Goal: Task Accomplishment & Management: Manage account settings

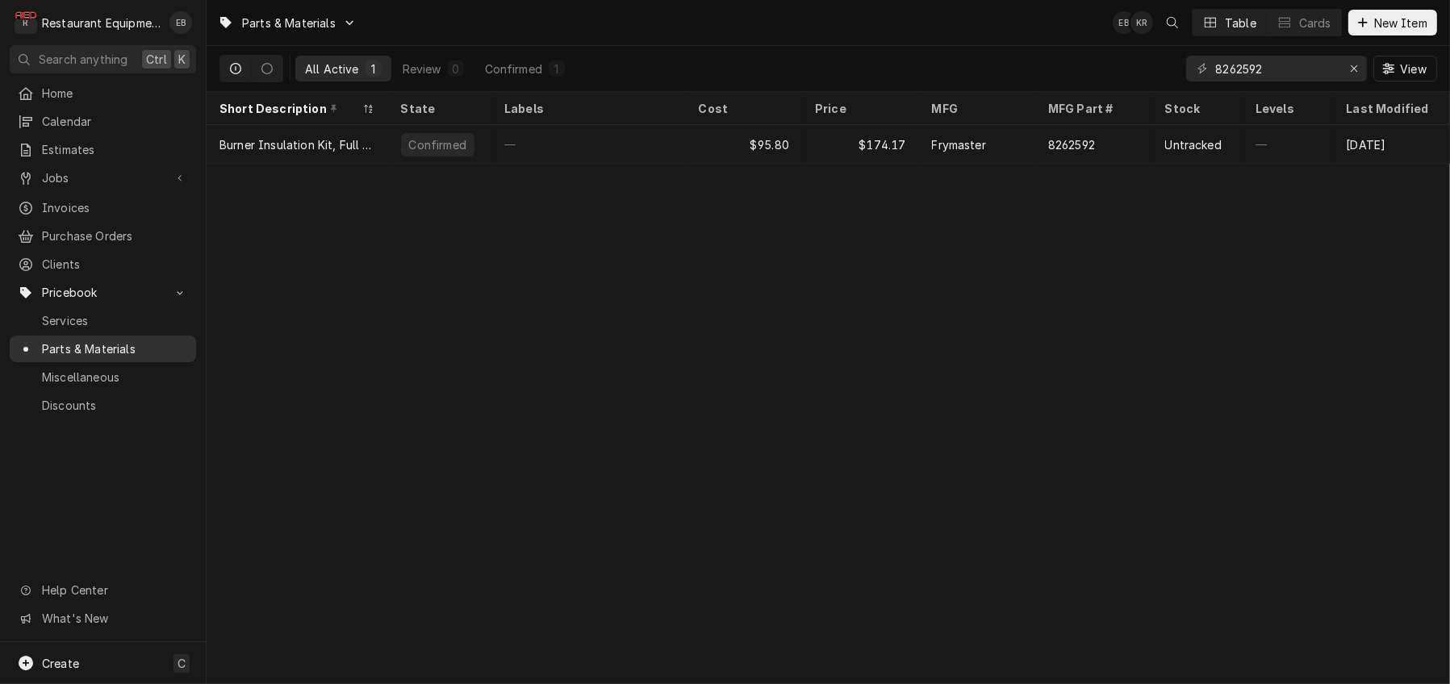
click at [129, 357] on span "Parts & Materials" at bounding box center [115, 349] width 146 height 17
click at [1350, 69] on icon "Erase input" at bounding box center [1354, 68] width 9 height 11
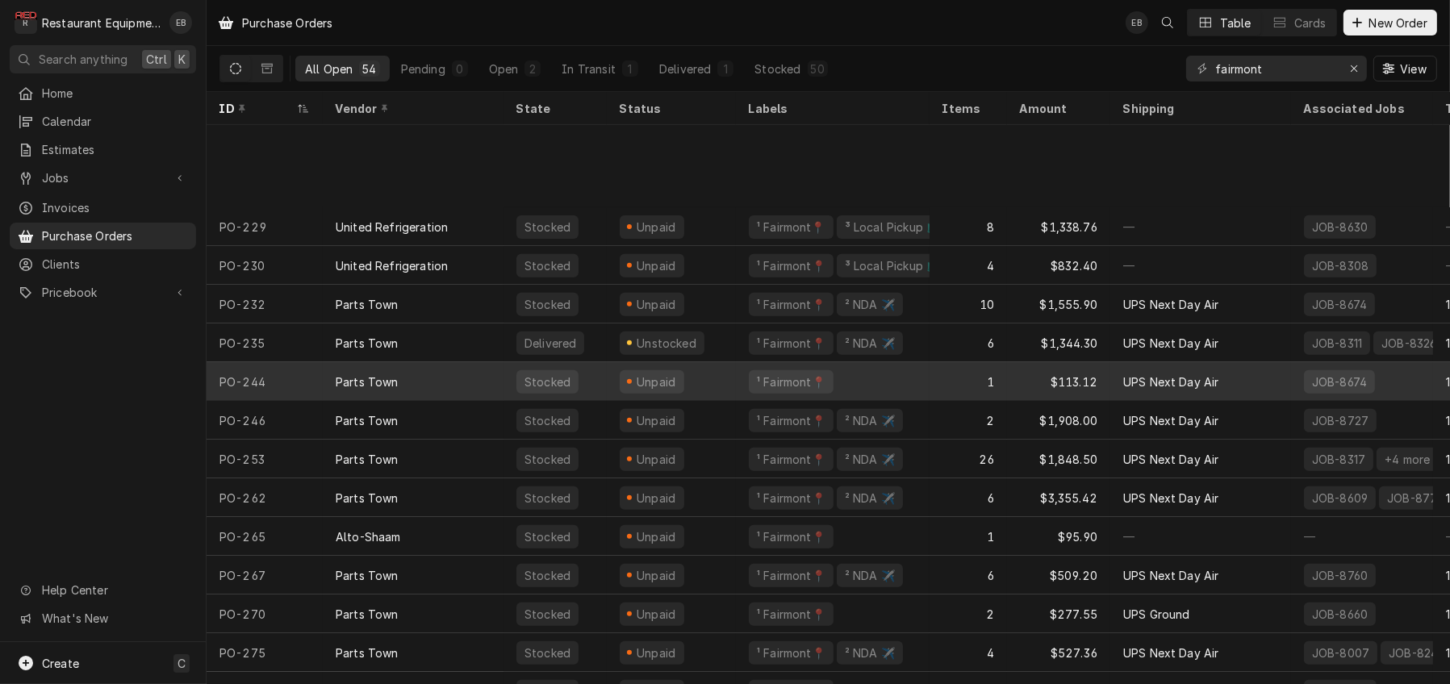
scroll to position [1116, 0]
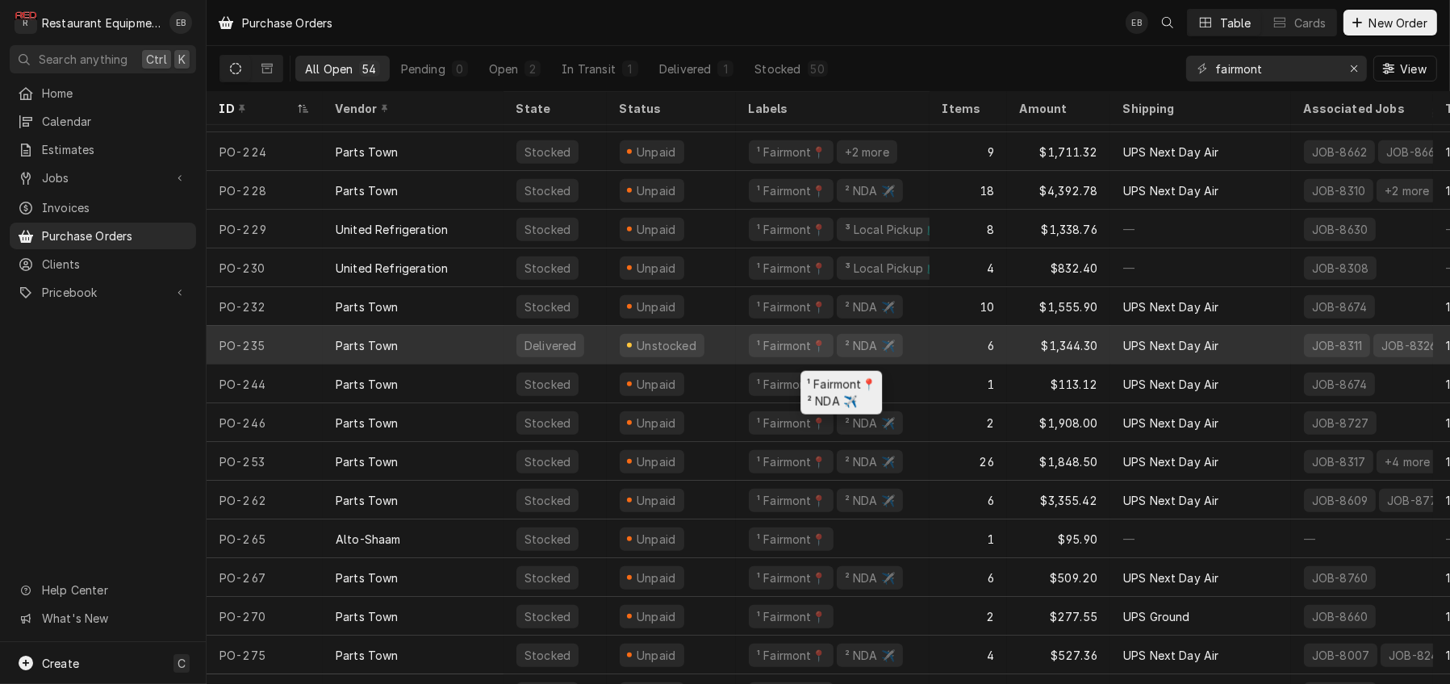
click at [750, 346] on div "¹ Fairmont📍 ² NDA ✈️" at bounding box center [833, 345] width 194 height 39
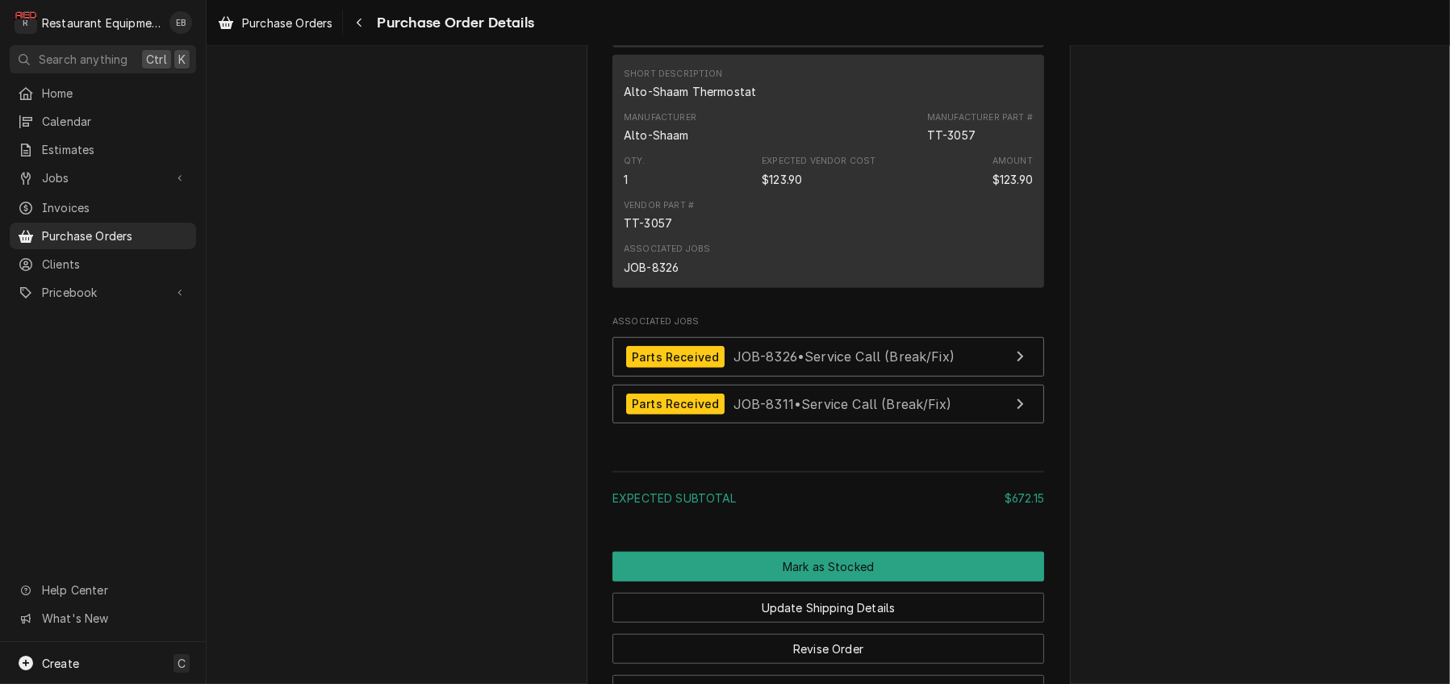
scroll to position [1560, 0]
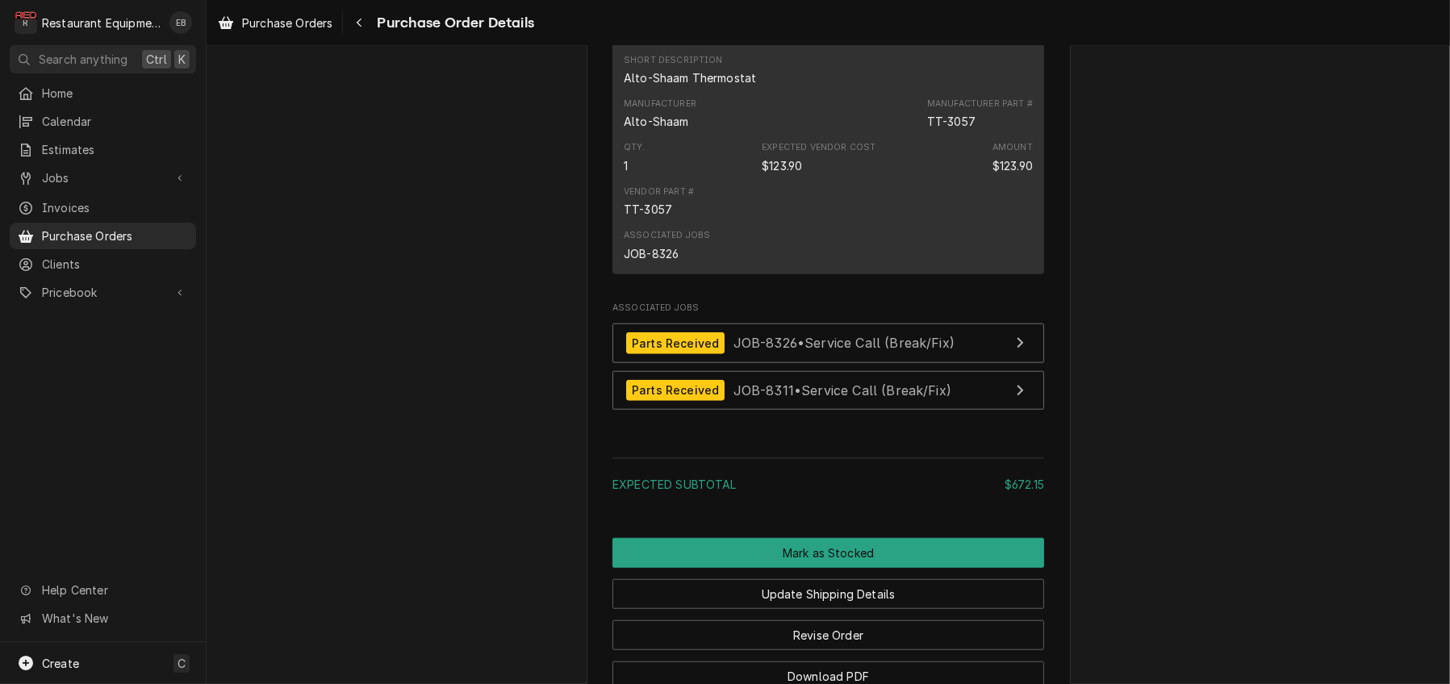
drag, startPoint x: 829, startPoint y: 469, endPoint x: 1215, endPoint y: 458, distance: 385.9
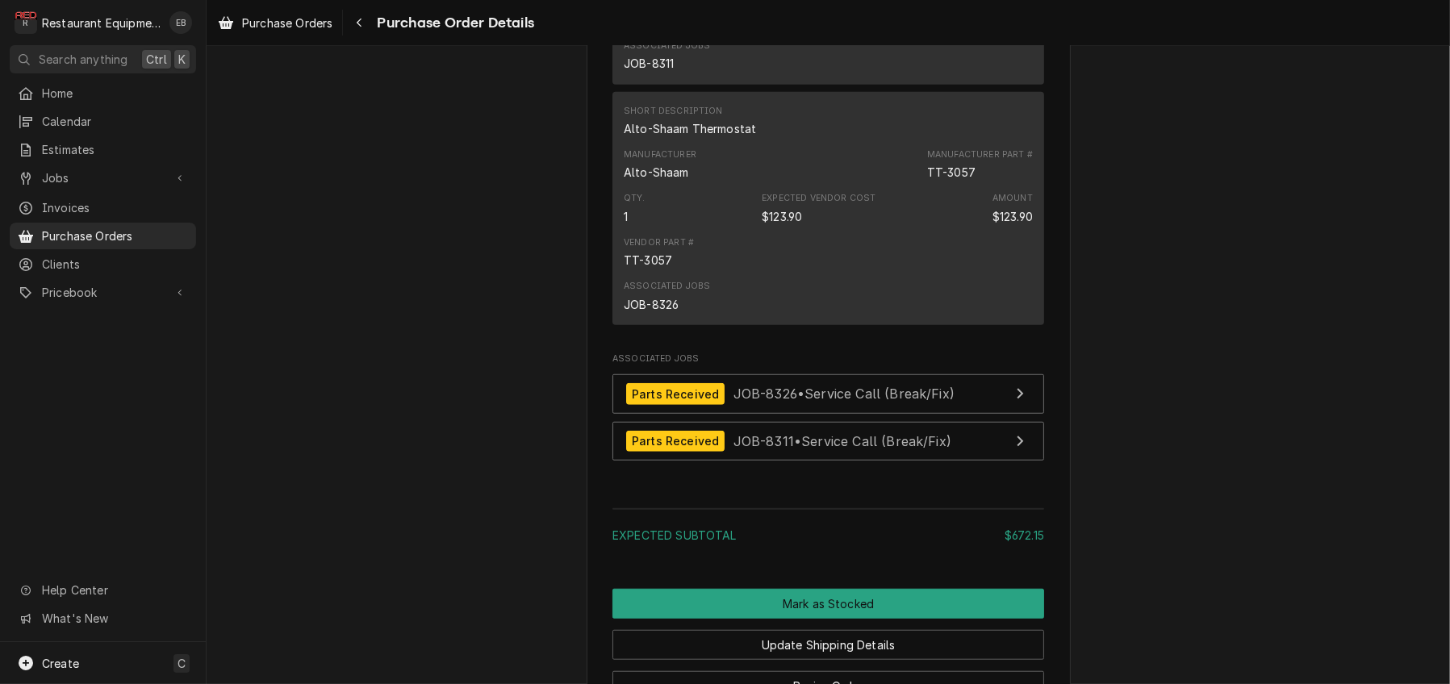
scroll to position [1506, 0]
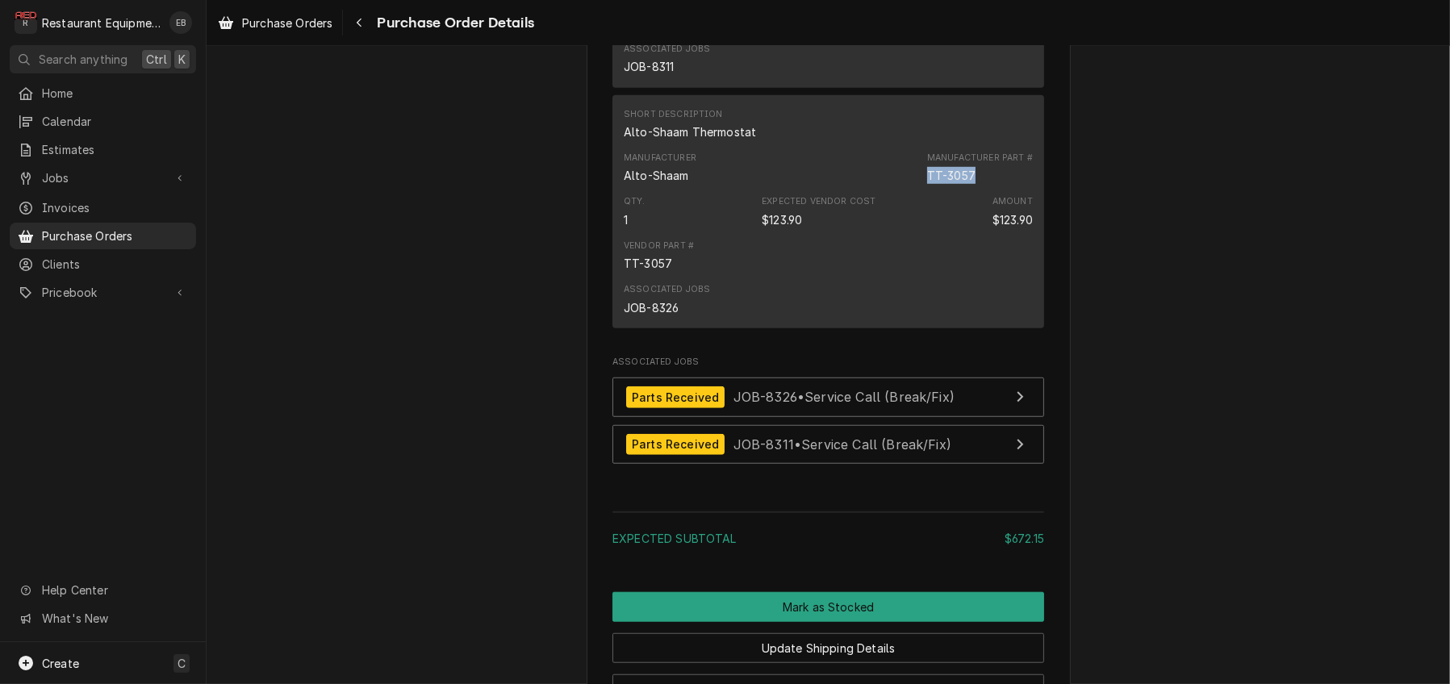
drag, startPoint x: 904, startPoint y: 466, endPoint x: 950, endPoint y: 470, distance: 46.2
click at [950, 184] on div "Manufacturer Part # TT-3057" at bounding box center [980, 168] width 106 height 32
copy div "TT-3057"
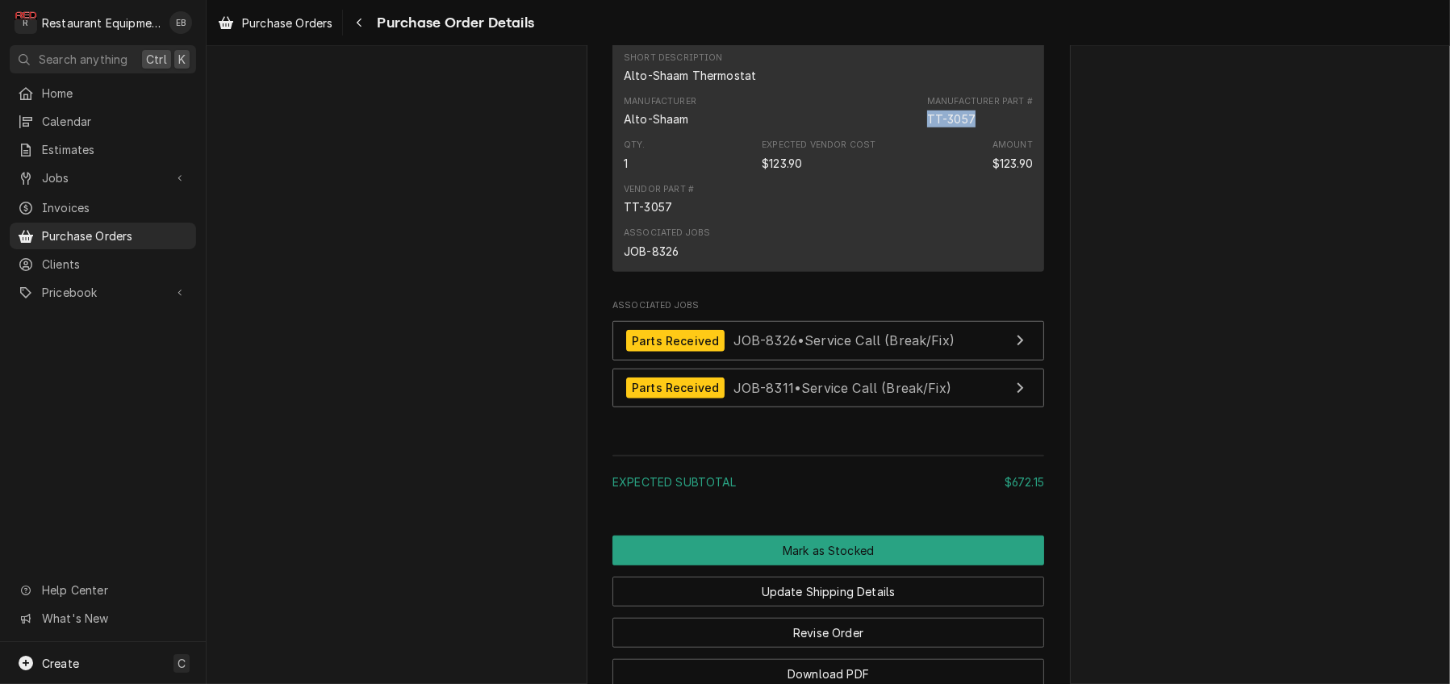
scroll to position [1937, 0]
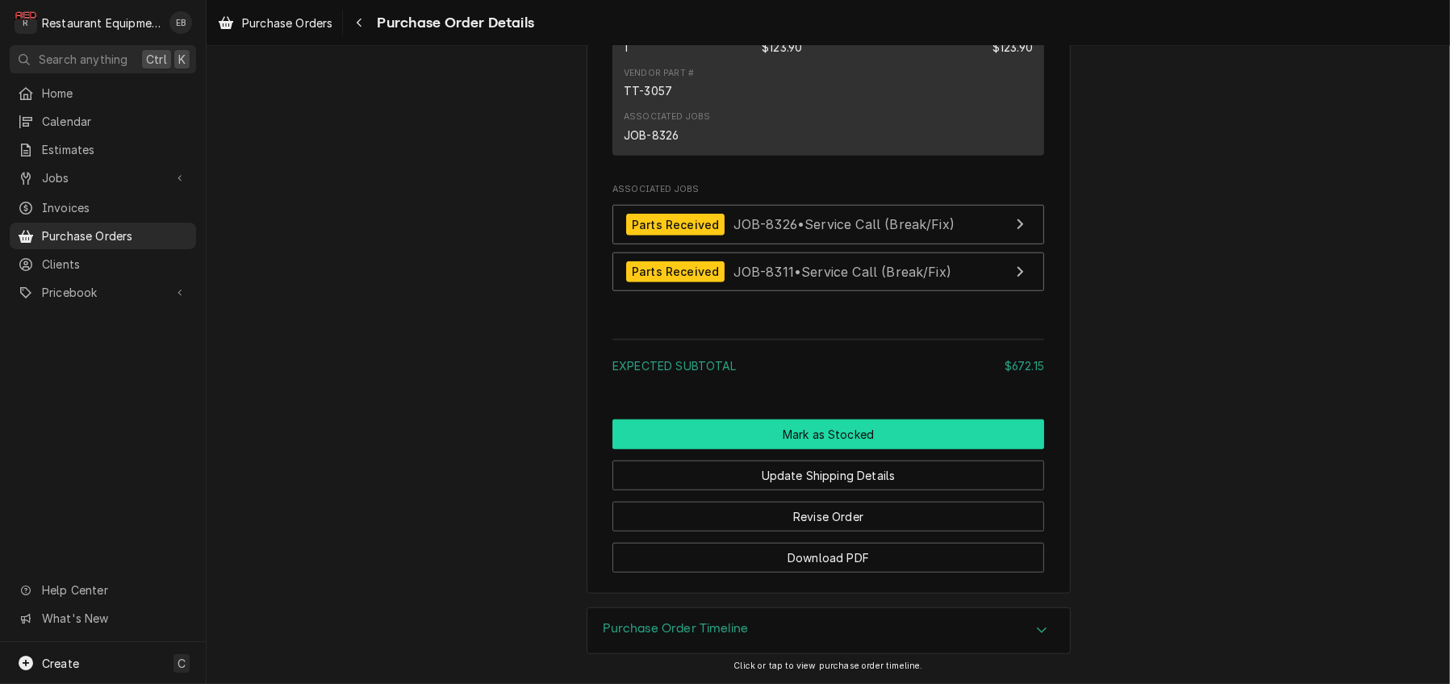
click at [858, 449] on button "Mark as Stocked" at bounding box center [829, 435] width 432 height 30
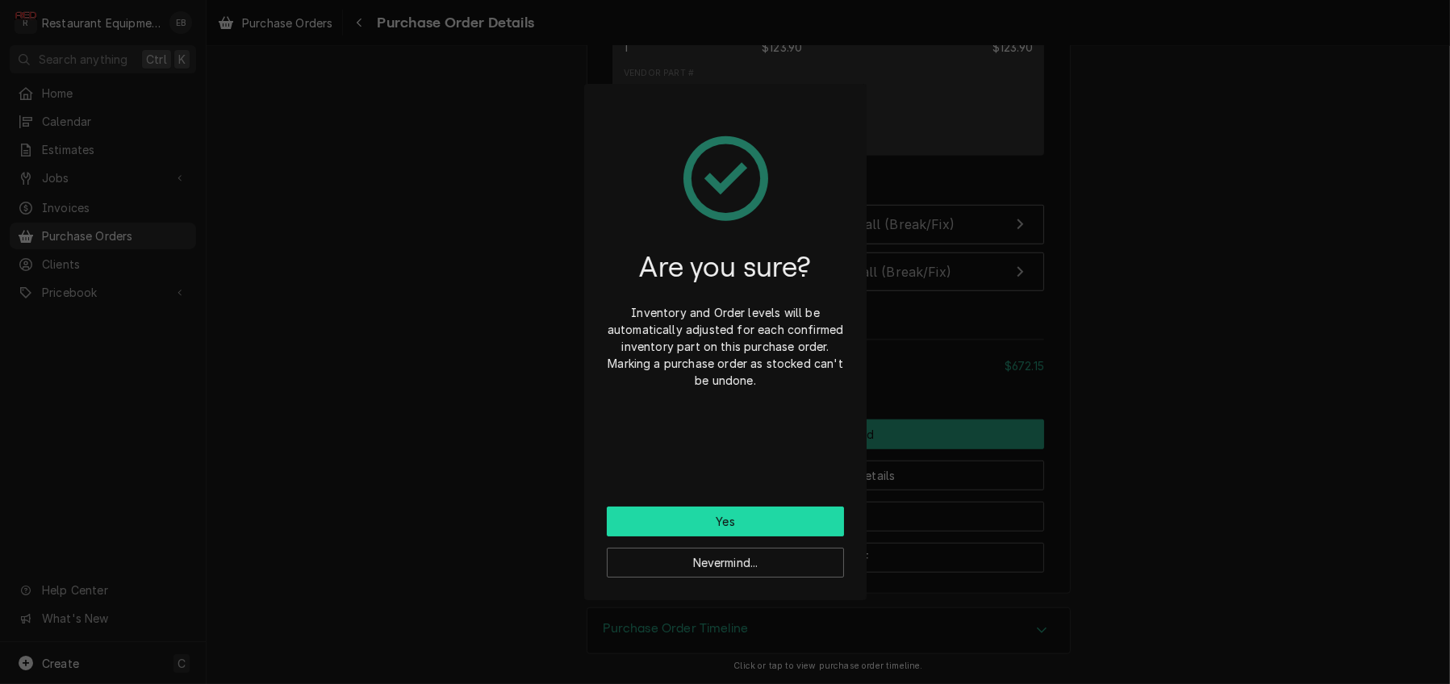
click at [692, 525] on button "Yes" at bounding box center [725, 522] width 237 height 30
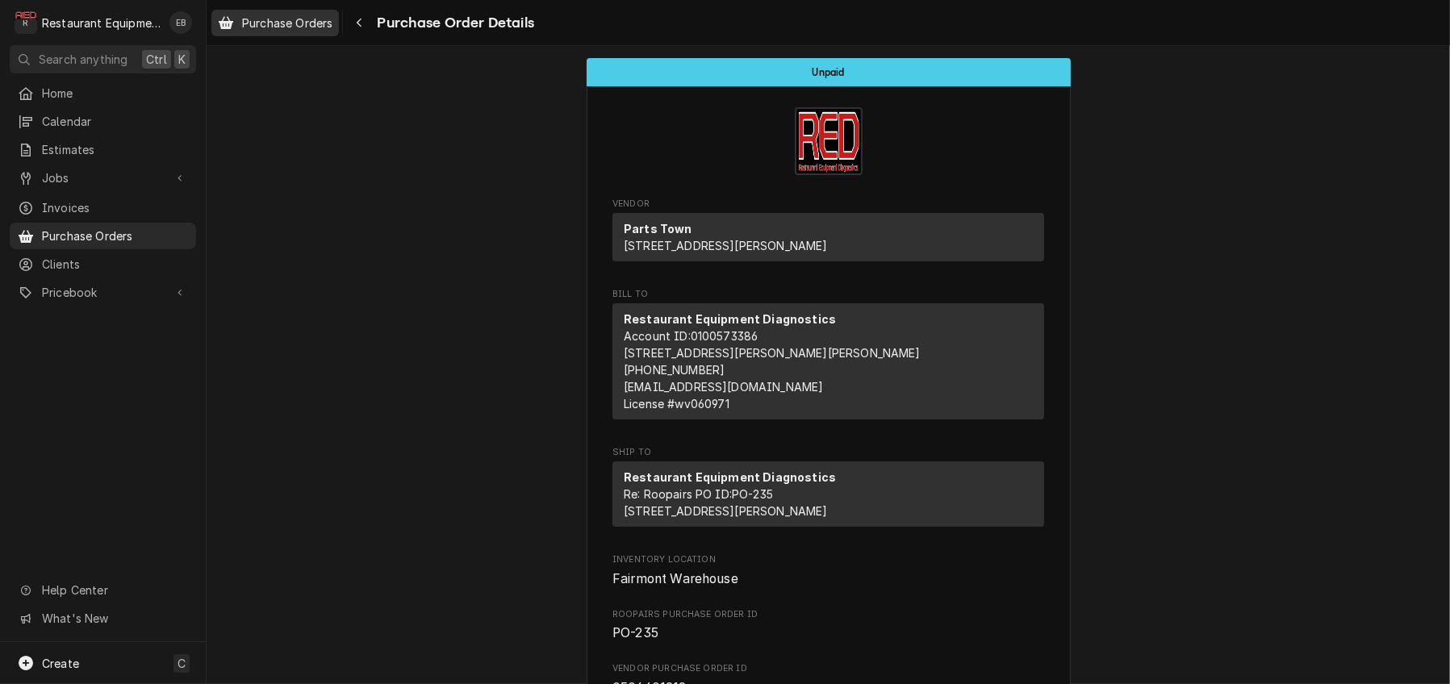
click at [320, 23] on span "Purchase Orders" at bounding box center [287, 23] width 90 height 17
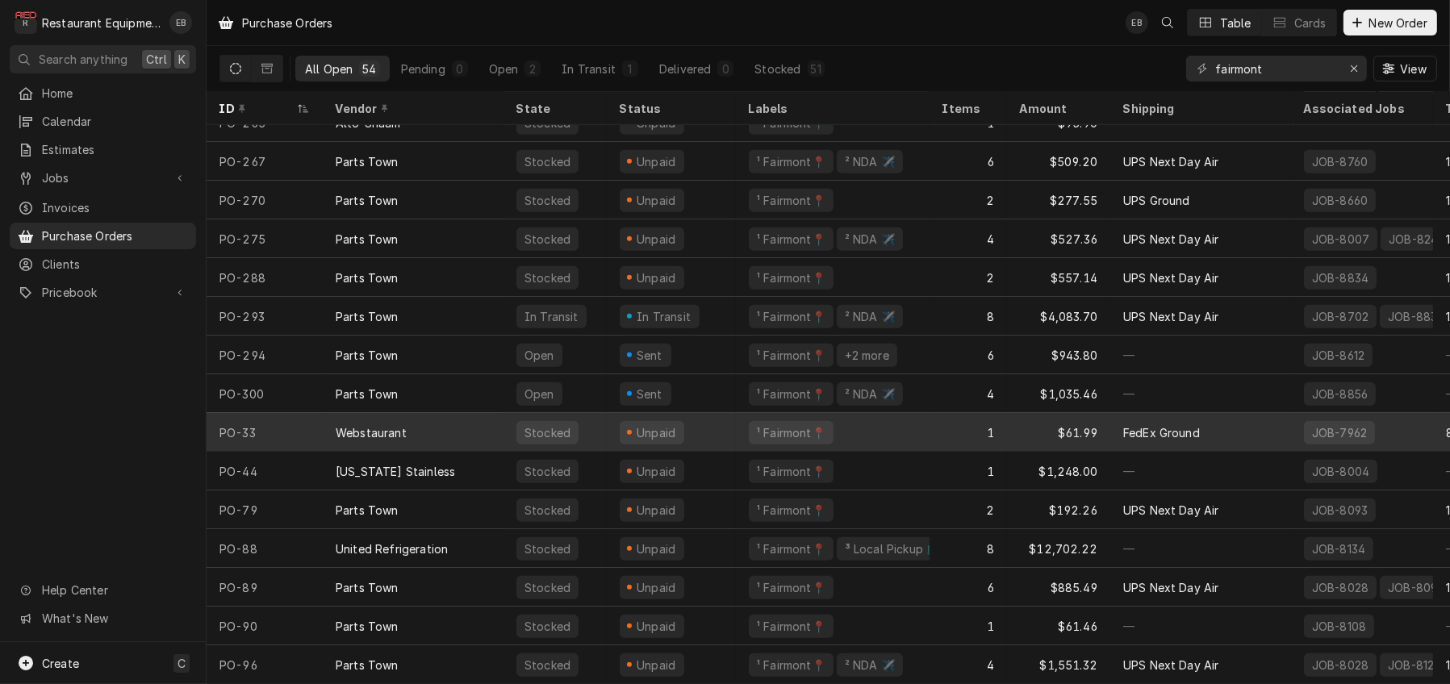
scroll to position [1549, 0]
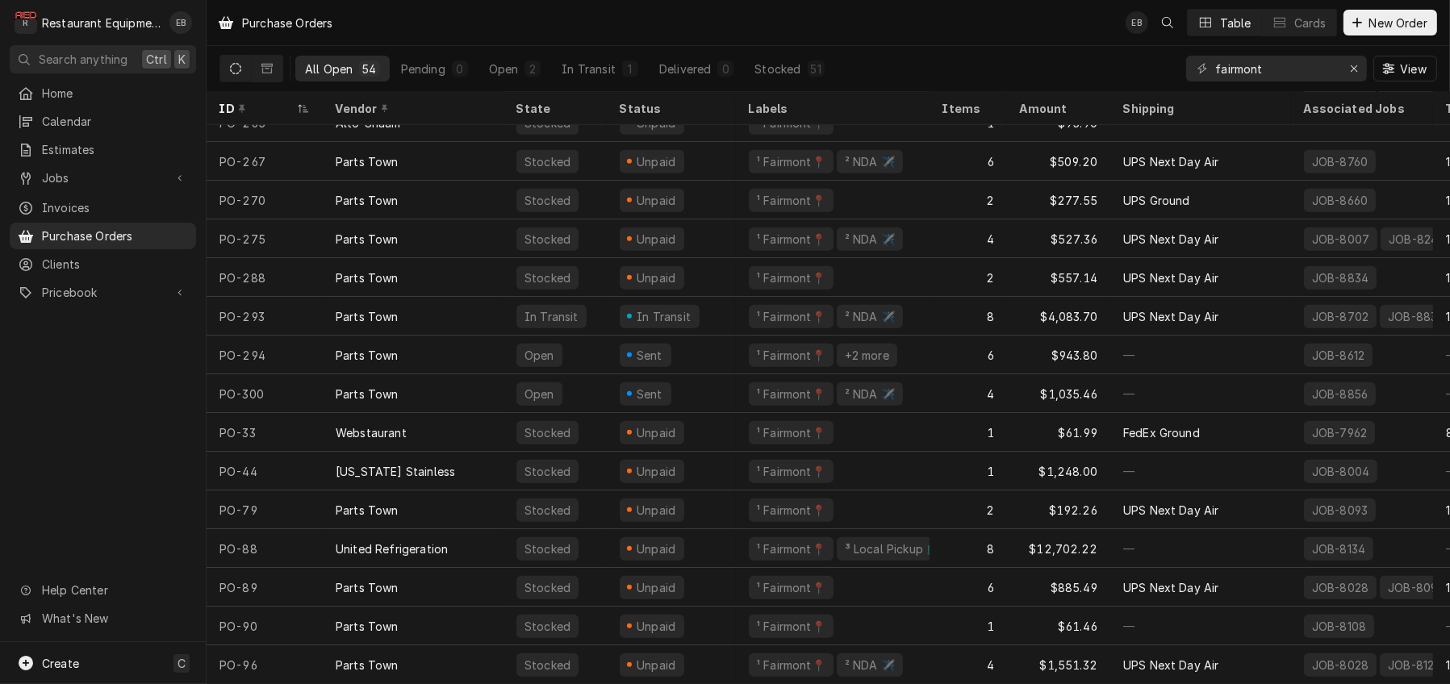
click at [650, 117] on div "Status" at bounding box center [670, 108] width 100 height 17
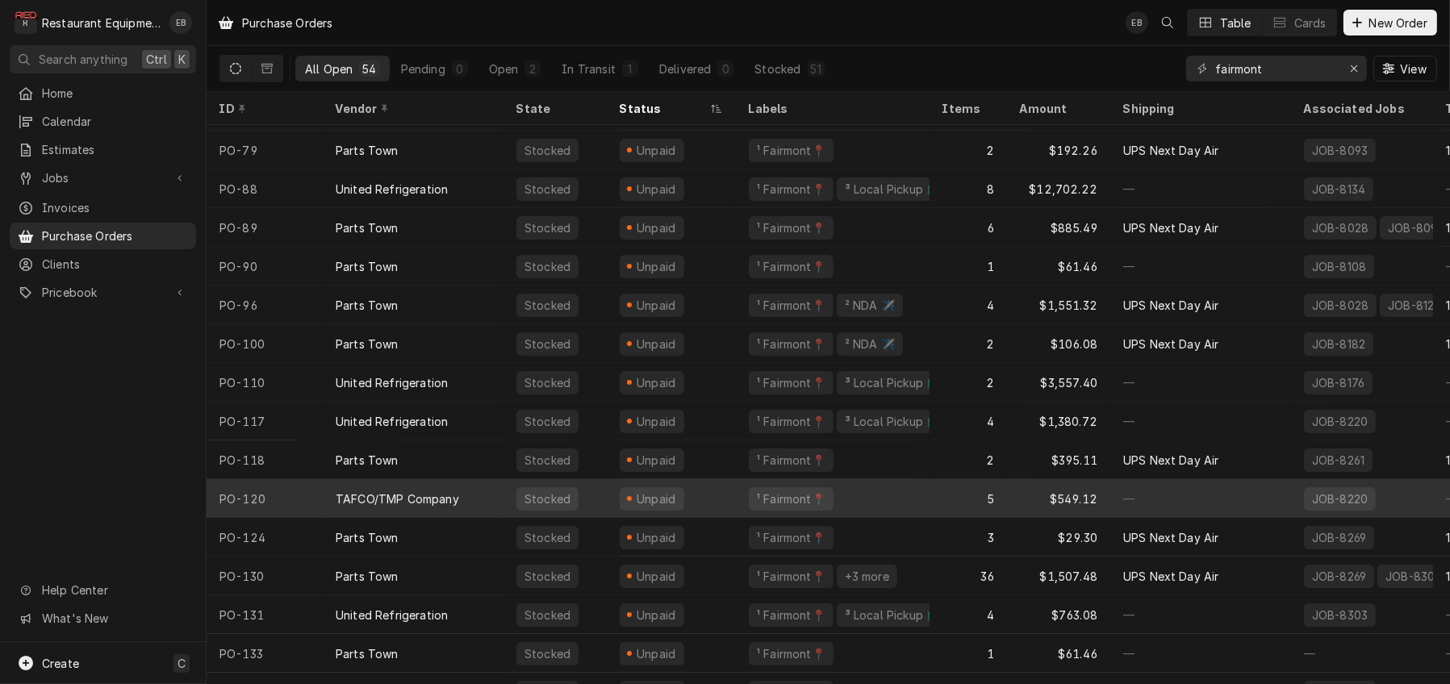
scroll to position [0, 0]
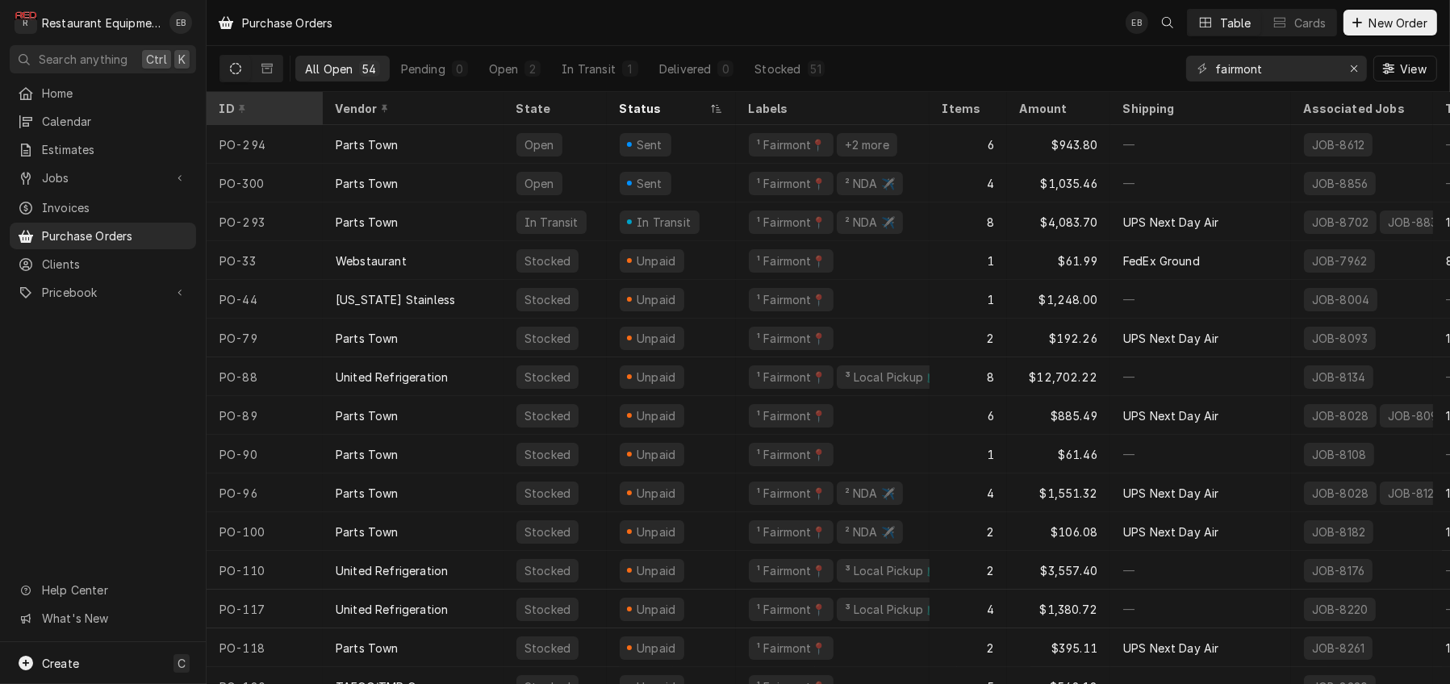
click at [276, 106] on div "ID" at bounding box center [263, 108] width 87 height 17
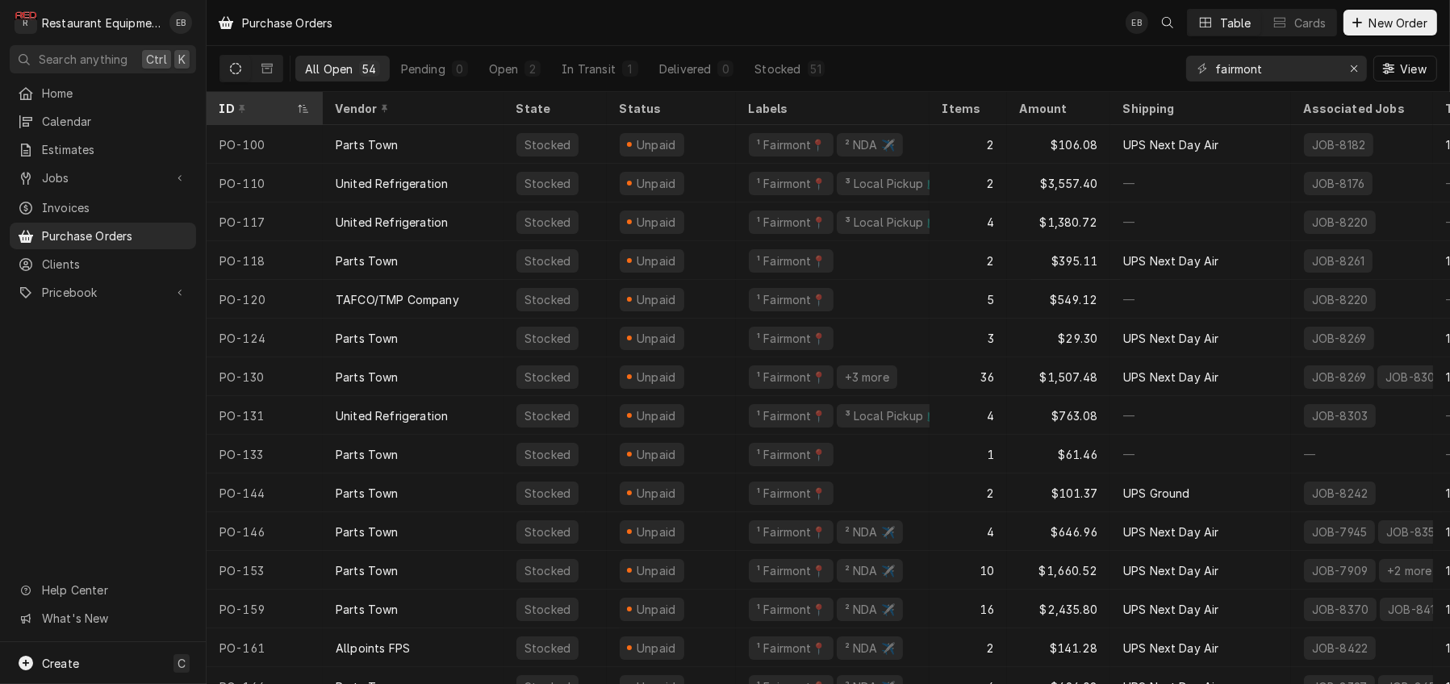
click at [294, 111] on div "ID" at bounding box center [257, 108] width 74 height 17
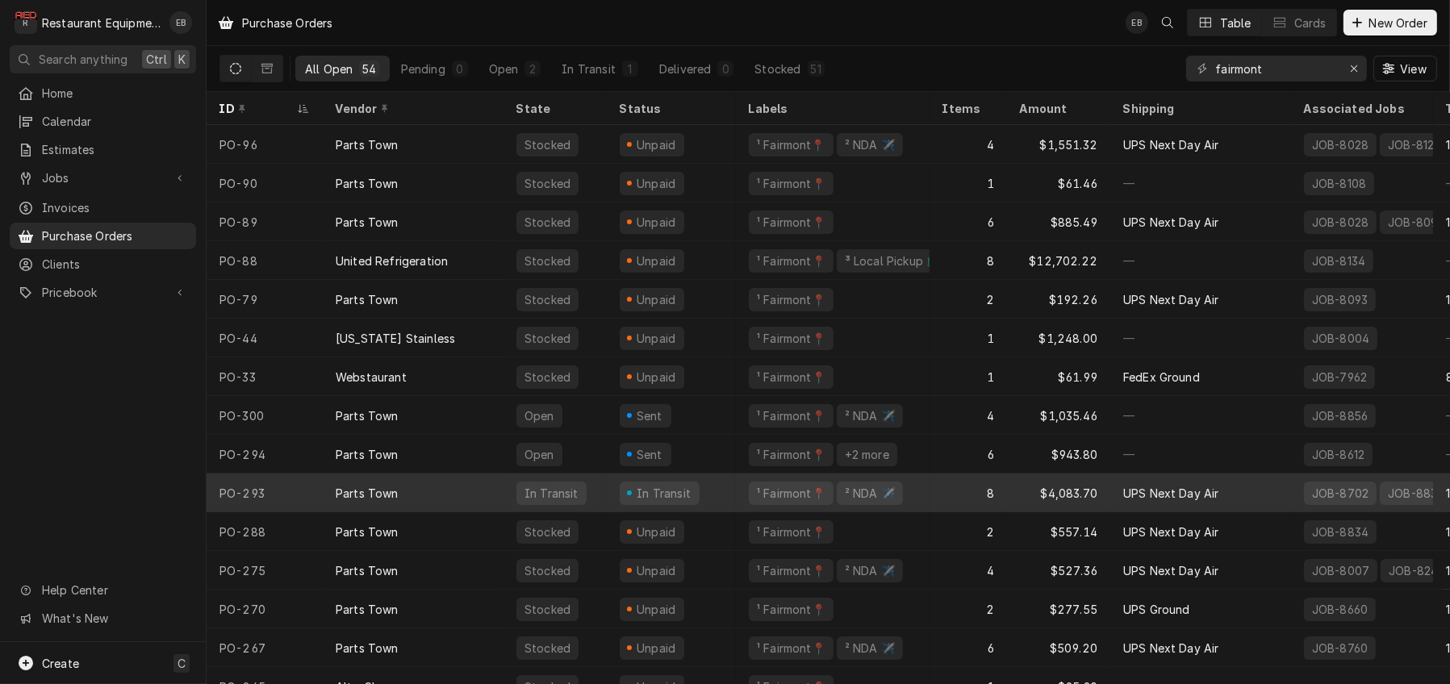
click at [621, 491] on div "In Transit" at bounding box center [671, 493] width 129 height 39
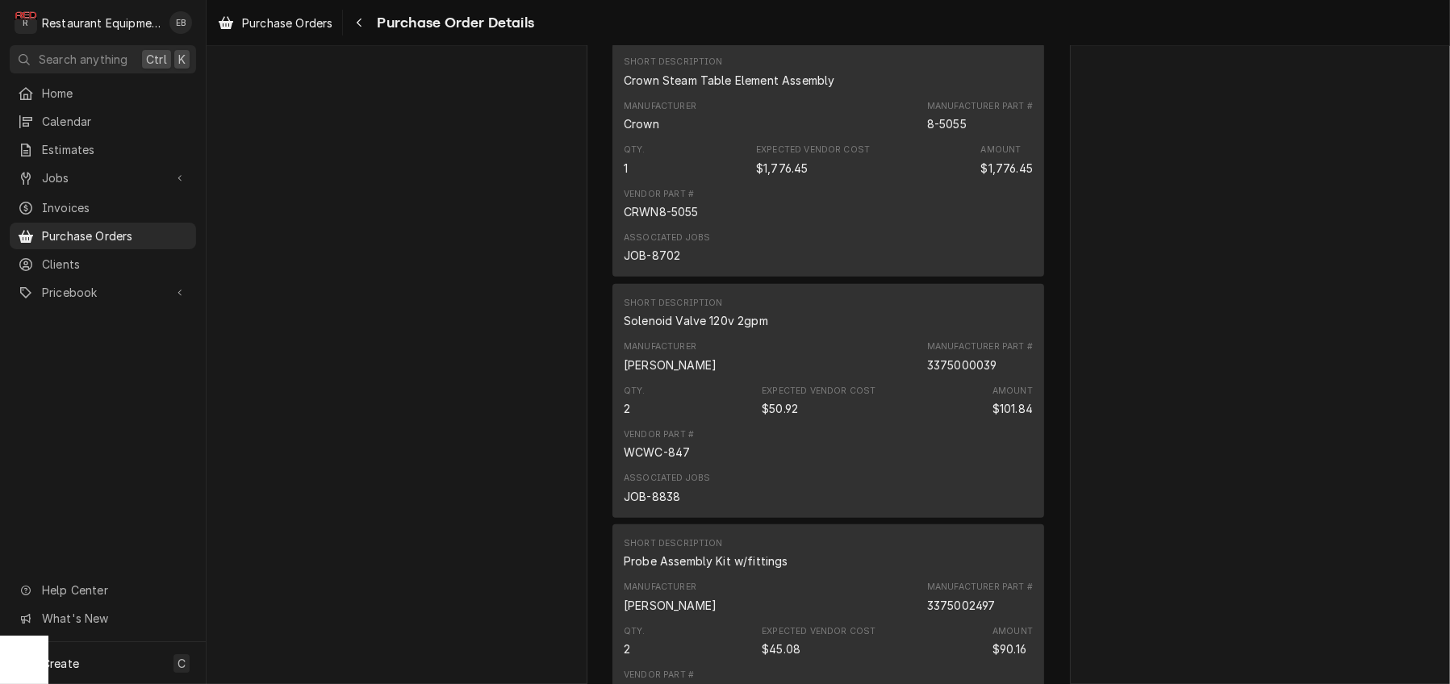
scroll to position [1130, 0]
drag, startPoint x: 901, startPoint y: 342, endPoint x: 944, endPoint y: 345, distance: 42.8
click at [944, 133] on div "Manufacturer Part # 8-5055" at bounding box center [980, 117] width 106 height 32
copy div "8-5055"
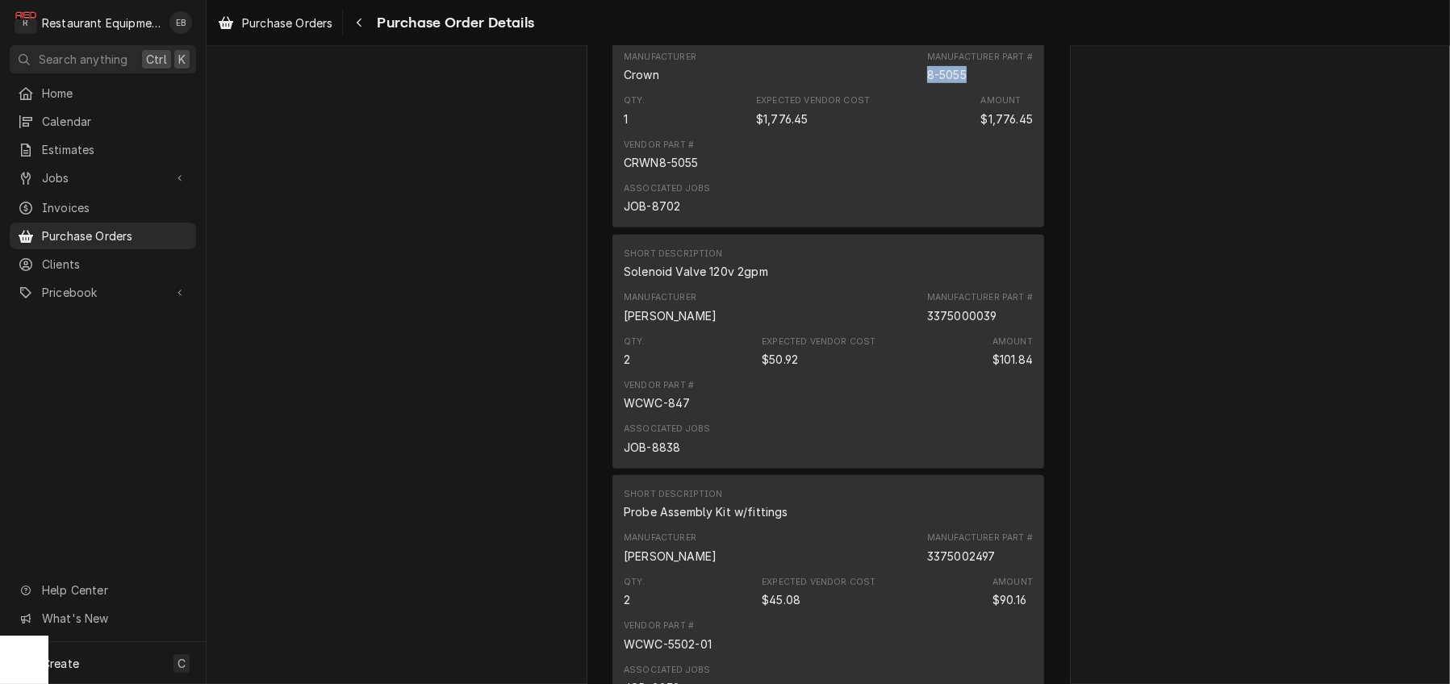
scroll to position [1183, 0]
click at [279, 23] on span "Purchase Orders" at bounding box center [287, 23] width 90 height 17
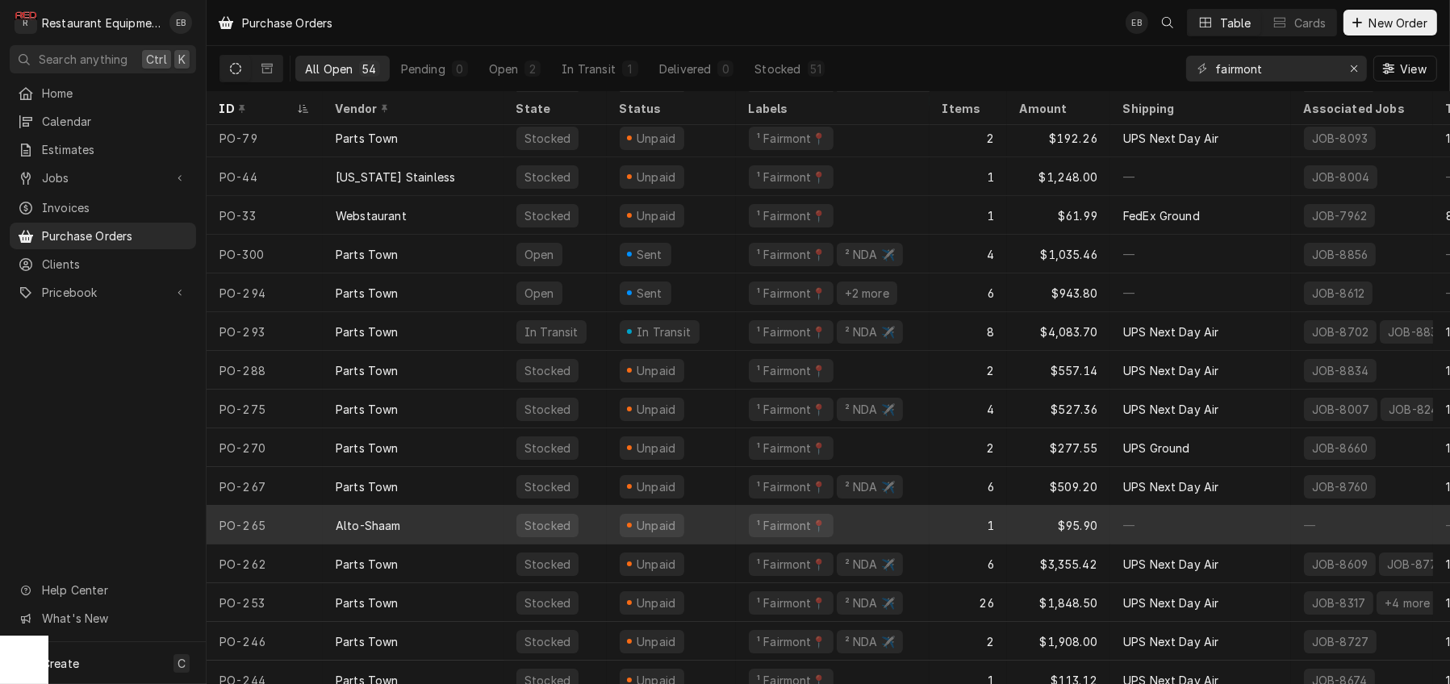
scroll to position [153, 0]
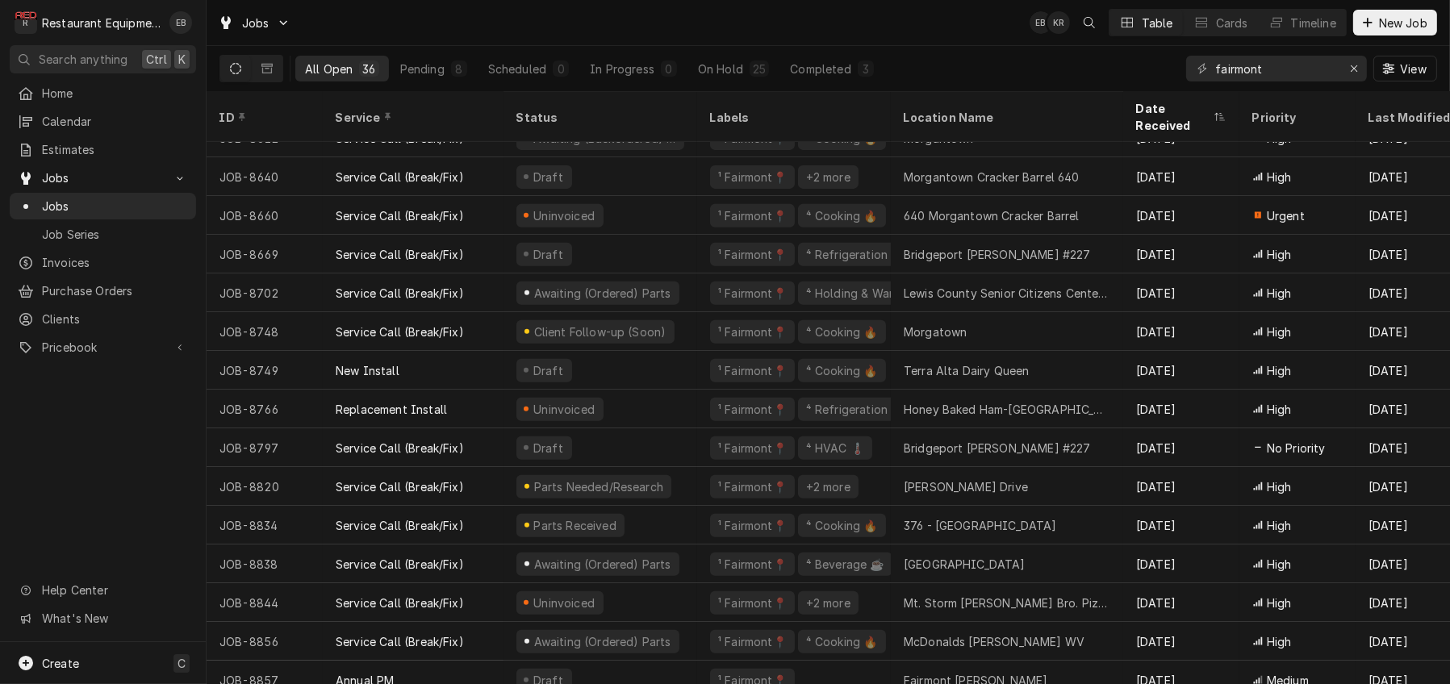
scroll to position [863, 0]
